Goal: Book appointment/travel/reservation

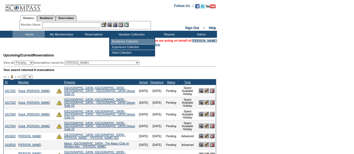
click at [126, 41] on td "Residence Collection" at bounding box center [133, 42] width 44 height 6
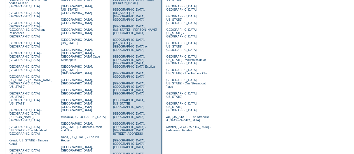
scroll to position [173, 0]
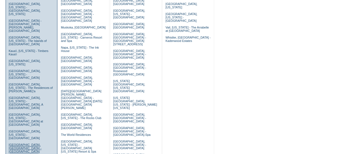
click at [18, 143] on link "[GEOGRAPHIC_DATA], [GEOGRAPHIC_DATA] - [GEOGRAPHIC_DATA]" at bounding box center [25, 148] width 33 height 10
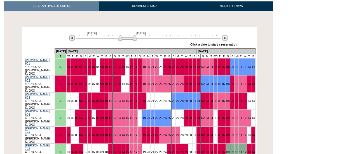
scroll to position [90, 0]
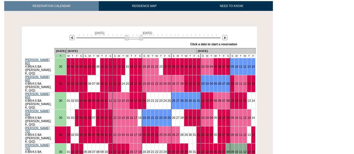
drag, startPoint x: 129, startPoint y: 32, endPoint x: 136, endPoint y: 28, distance: 7.8
click at [136, 35] on img at bounding box center [134, 38] width 18 height 6
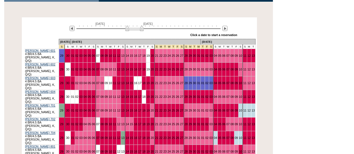
scroll to position [99, 0]
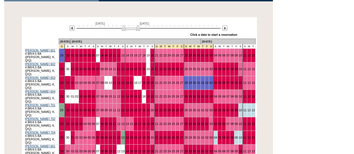
drag, startPoint x: 137, startPoint y: 22, endPoint x: 133, endPoint y: 22, distance: 3.7
click at [133, 25] on img at bounding box center [131, 28] width 18 height 6
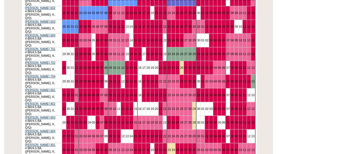
scroll to position [128, 0]
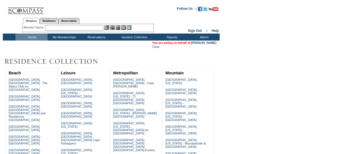
scroll to position [173, 0]
